Goal: Task Accomplishment & Management: Manage account settings

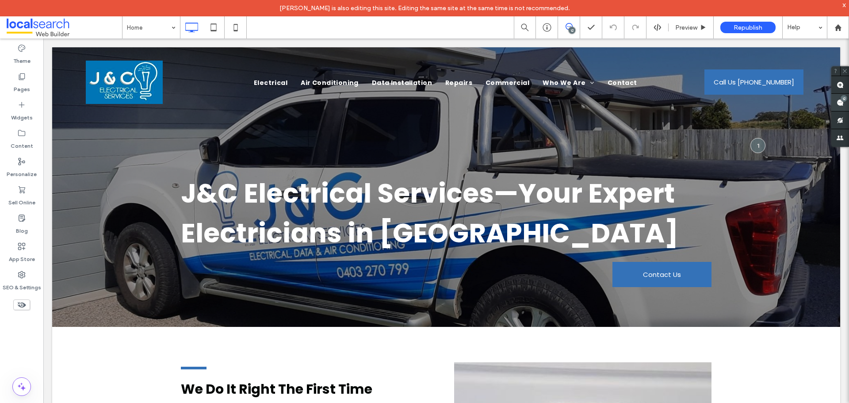
click at [843, 103] on use at bounding box center [840, 102] width 7 height 7
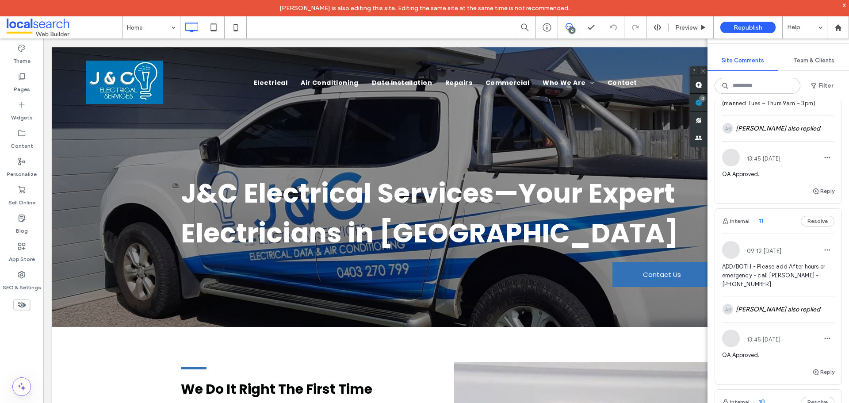
scroll to position [88, 0]
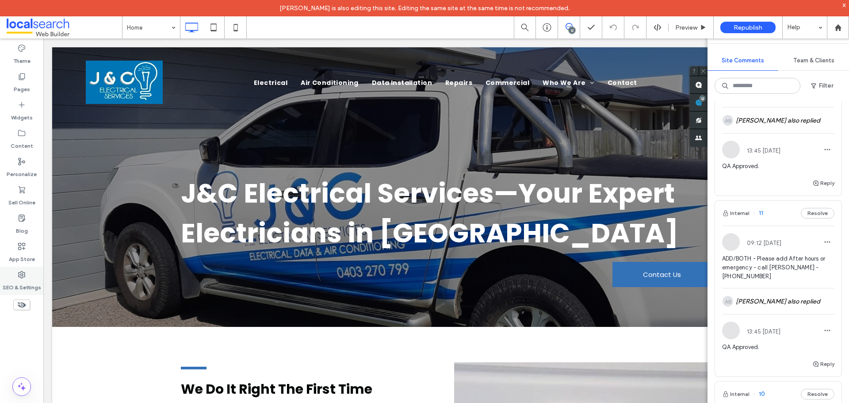
click at [25, 280] on label "SEO & Settings" at bounding box center [22, 285] width 38 height 12
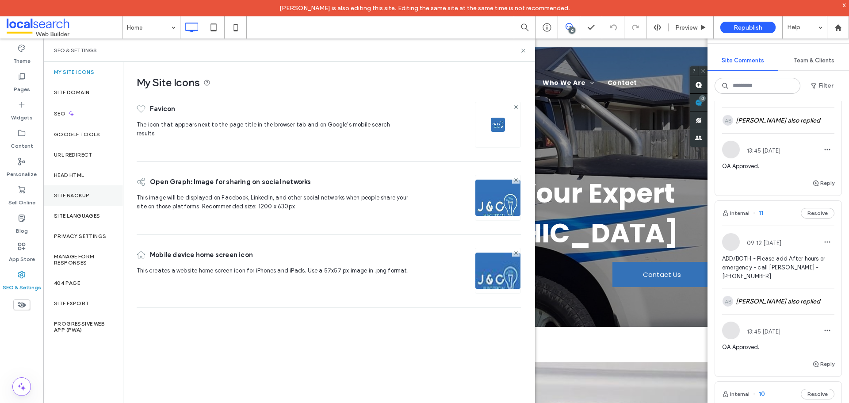
click at [61, 194] on label "Site Backup" at bounding box center [71, 195] width 35 height 6
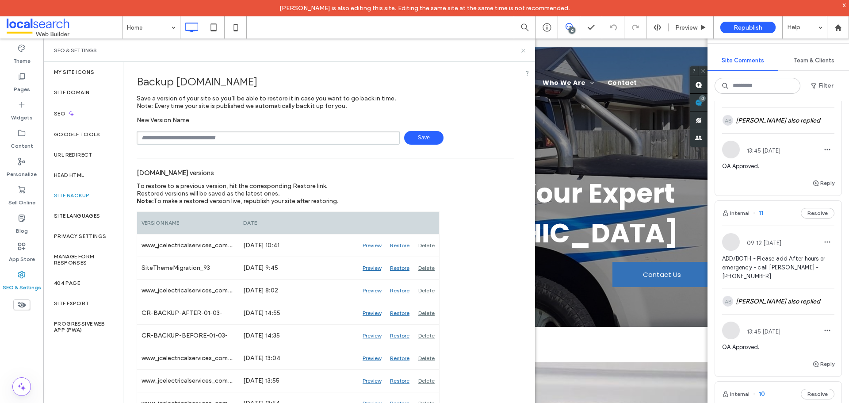
click at [522, 53] on icon at bounding box center [523, 50] width 7 height 7
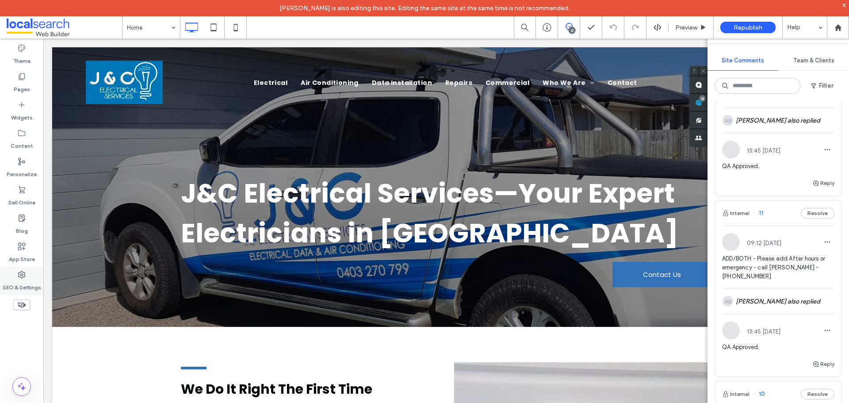
click at [21, 279] on label "SEO & Settings" at bounding box center [22, 285] width 38 height 12
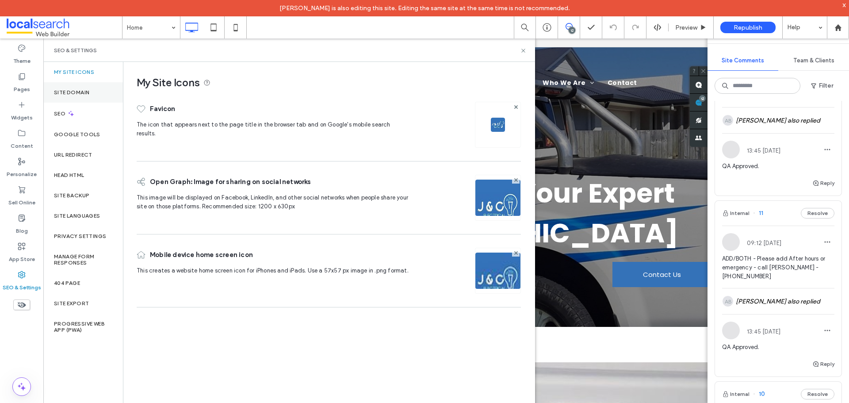
click at [84, 91] on label "Site Domain" at bounding box center [71, 92] width 35 height 6
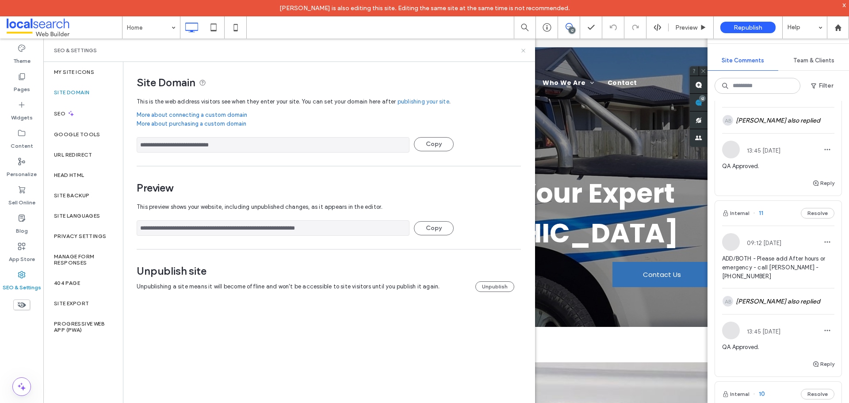
click at [521, 48] on icon at bounding box center [523, 50] width 7 height 7
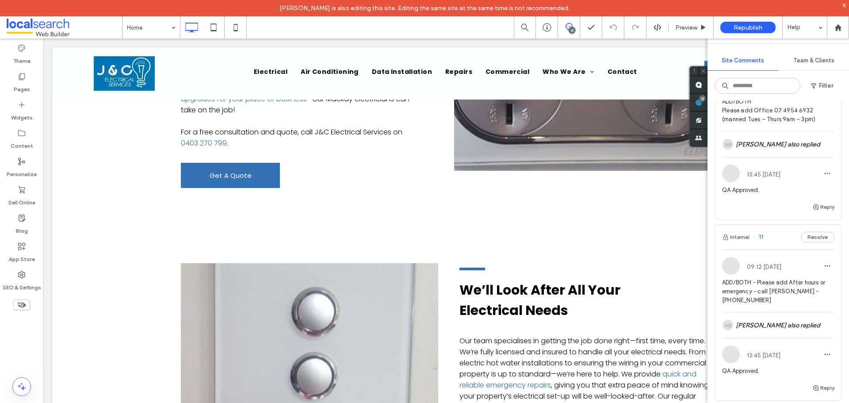
scroll to position [0, 0]
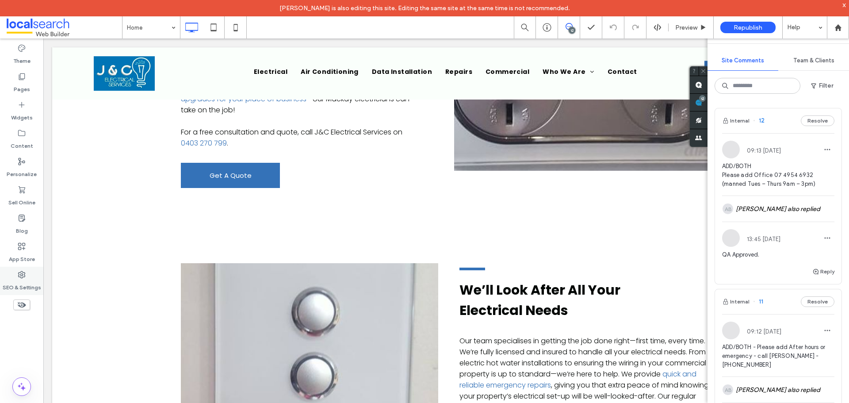
click at [23, 276] on icon at bounding box center [21, 274] width 9 height 9
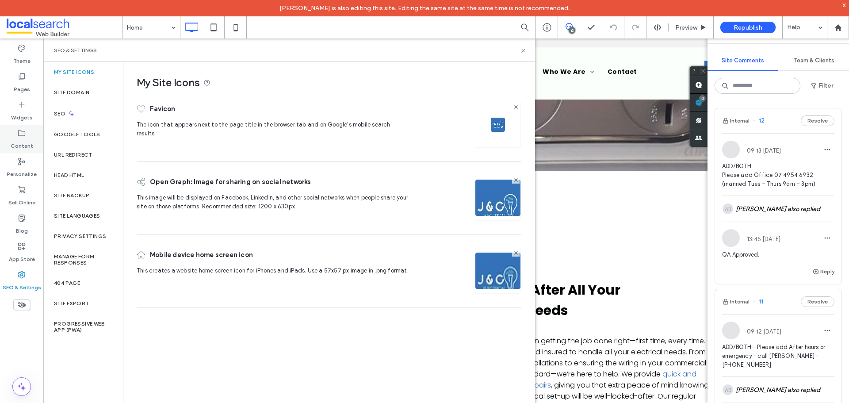
click at [26, 142] on label "Content" at bounding box center [22, 144] width 23 height 12
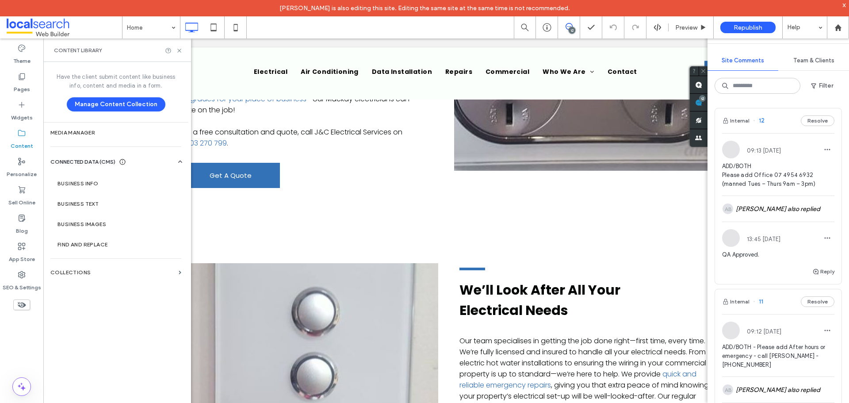
click at [66, 132] on label "Google Tools" at bounding box center [77, 134] width 46 height 6
click at [81, 137] on section "Media Manager" at bounding box center [115, 133] width 145 height 20
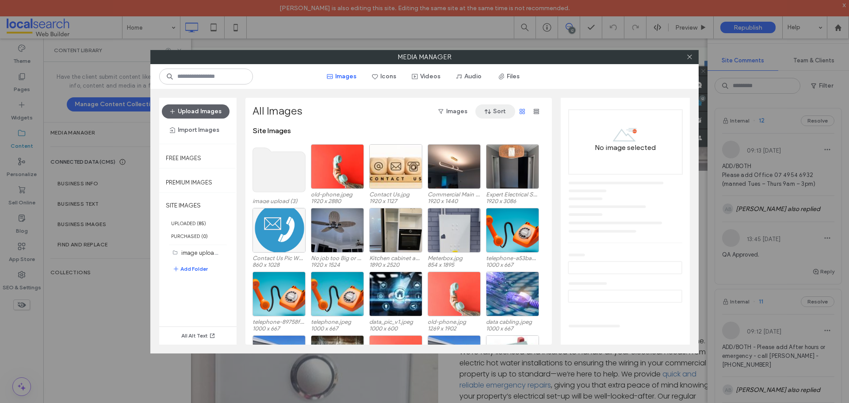
click at [491, 109] on icon "button" at bounding box center [487, 111] width 7 height 7
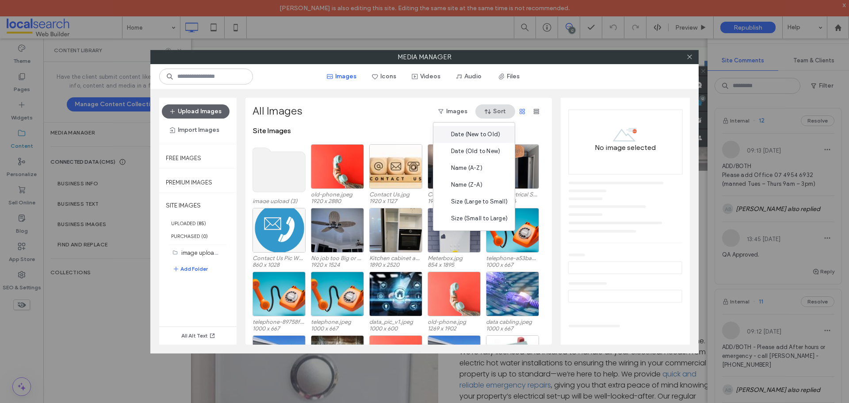
click at [484, 134] on span "Date (New to Old)" at bounding box center [475, 134] width 49 height 9
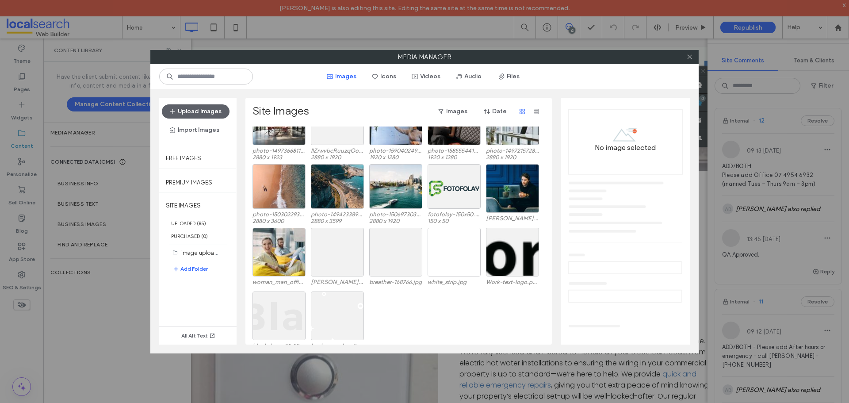
scroll to position [983, 0]
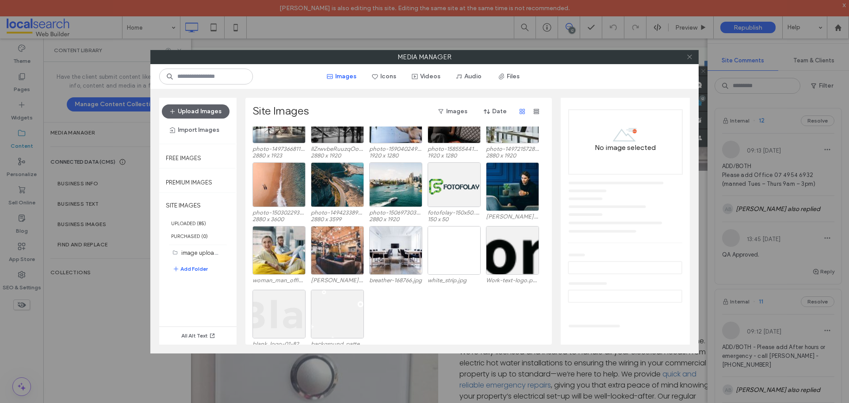
click at [690, 56] on icon at bounding box center [689, 57] width 7 height 7
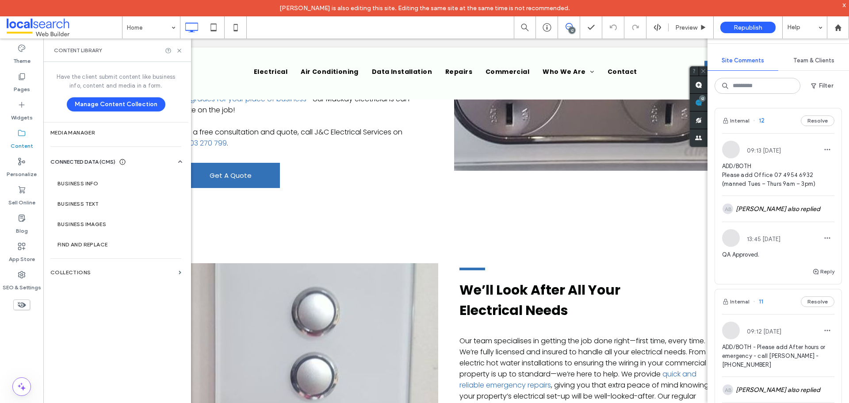
click at [846, 2] on div "x" at bounding box center [845, 5] width 4 height 8
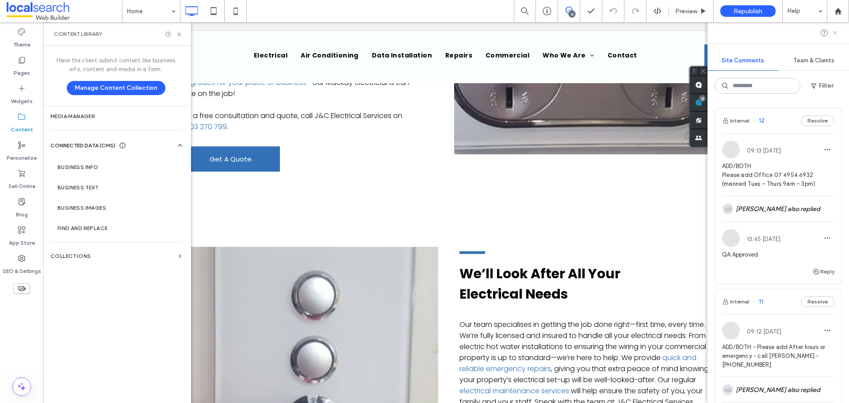
click at [834, 32] on use at bounding box center [835, 33] width 4 height 4
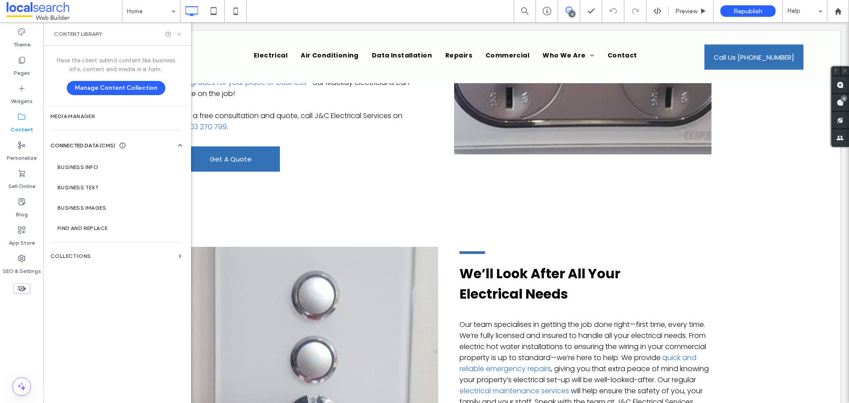
click at [178, 36] on icon at bounding box center [179, 34] width 7 height 7
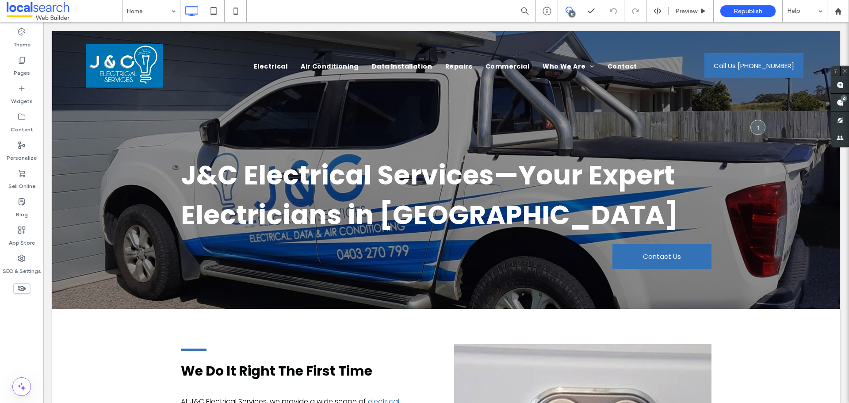
scroll to position [0, 0]
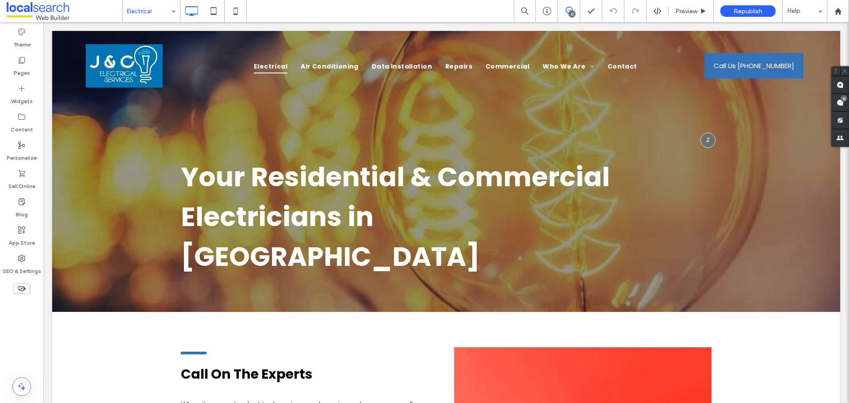
click at [151, 13] on input at bounding box center [149, 11] width 44 height 22
click at [19, 266] on label "SEO & Settings" at bounding box center [22, 269] width 38 height 12
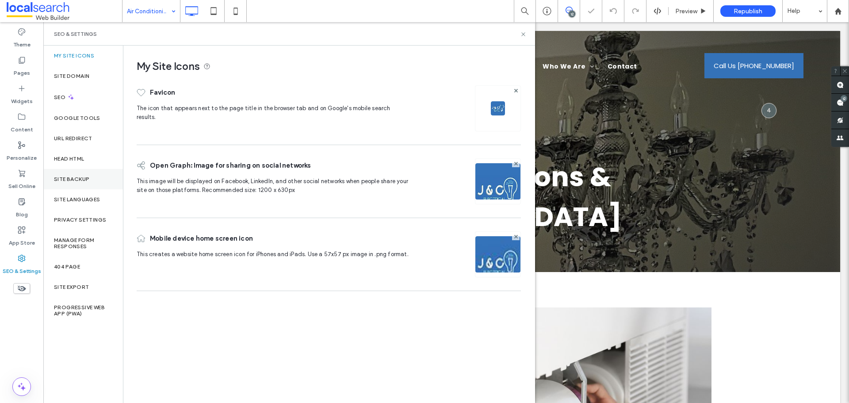
click at [73, 178] on label "Site Backup" at bounding box center [71, 179] width 35 height 6
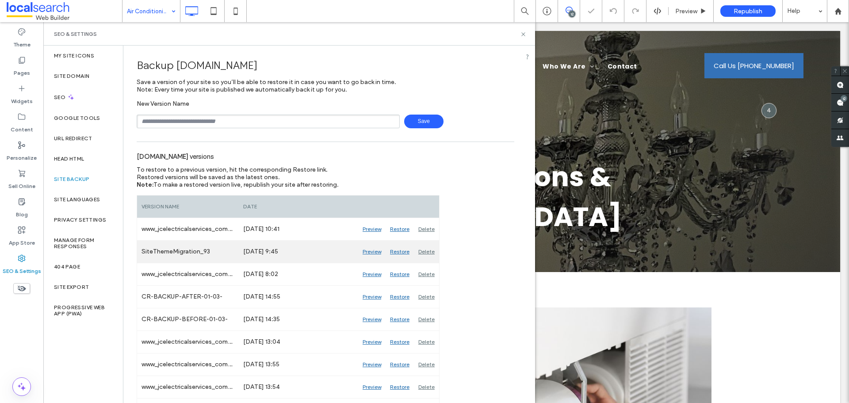
click at [365, 251] on div "Preview" at bounding box center [371, 252] width 27 height 22
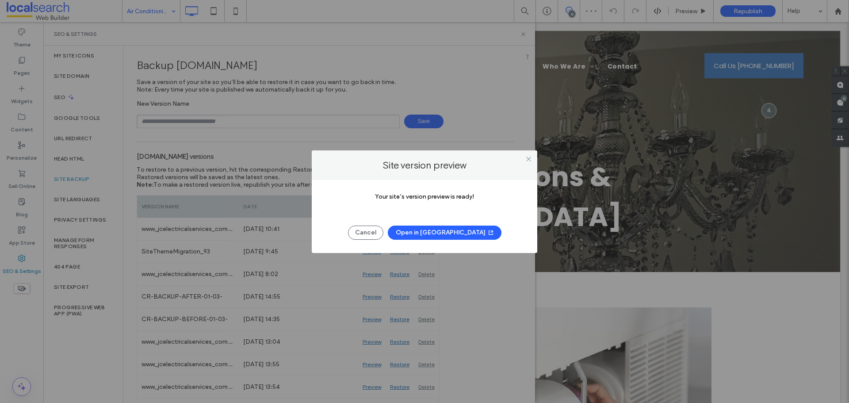
click at [421, 234] on button "Open in [GEOGRAPHIC_DATA]" at bounding box center [445, 233] width 114 height 14
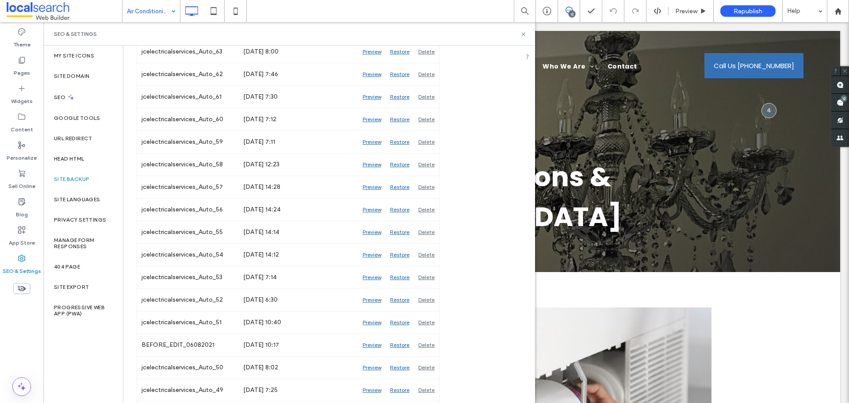
scroll to position [1236, 0]
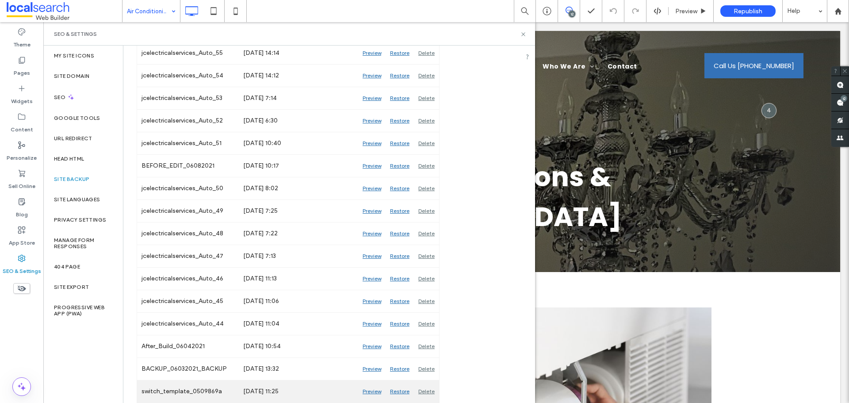
click at [368, 390] on div "Preview" at bounding box center [371, 391] width 27 height 22
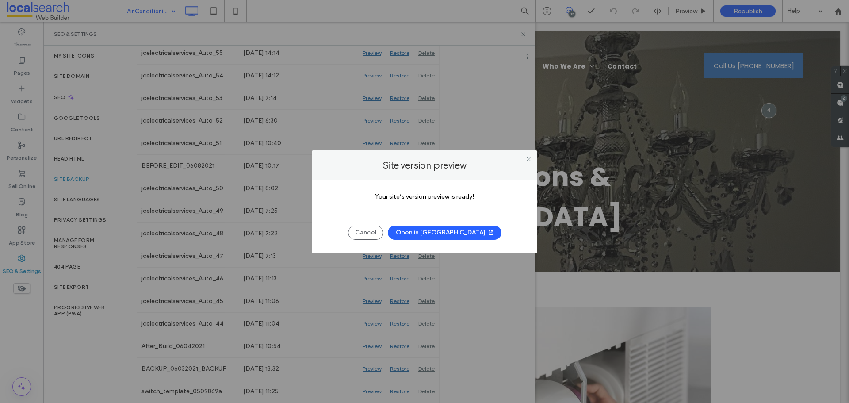
click at [437, 233] on button "Open in [GEOGRAPHIC_DATA]" at bounding box center [445, 233] width 114 height 14
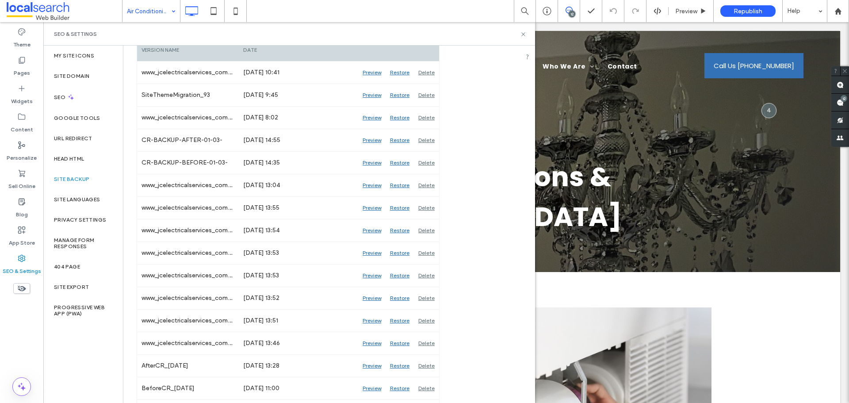
scroll to position [86, 0]
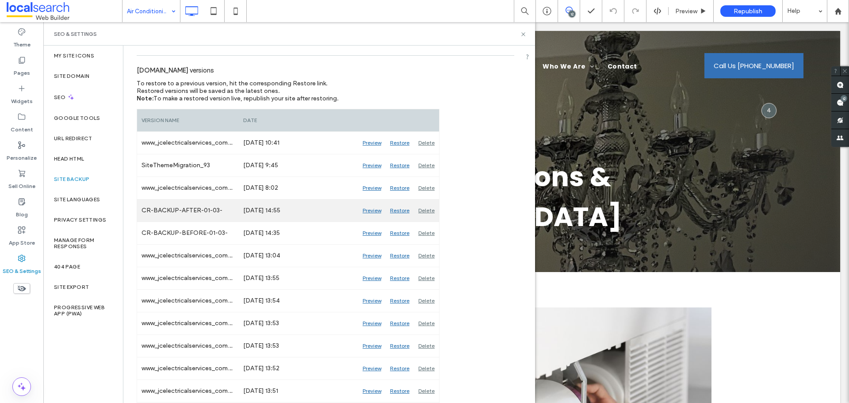
click at [368, 210] on div "Preview" at bounding box center [371, 210] width 27 height 22
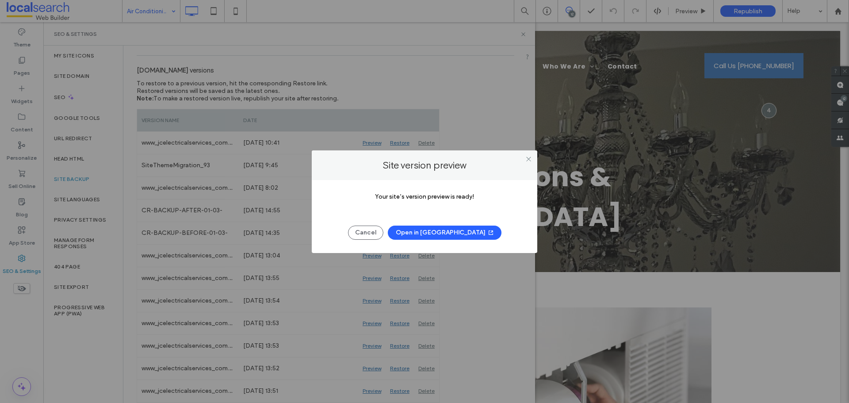
click at [420, 229] on button "Open in [GEOGRAPHIC_DATA]" at bounding box center [445, 233] width 114 height 14
